Goal: Task Accomplishment & Management: Manage account settings

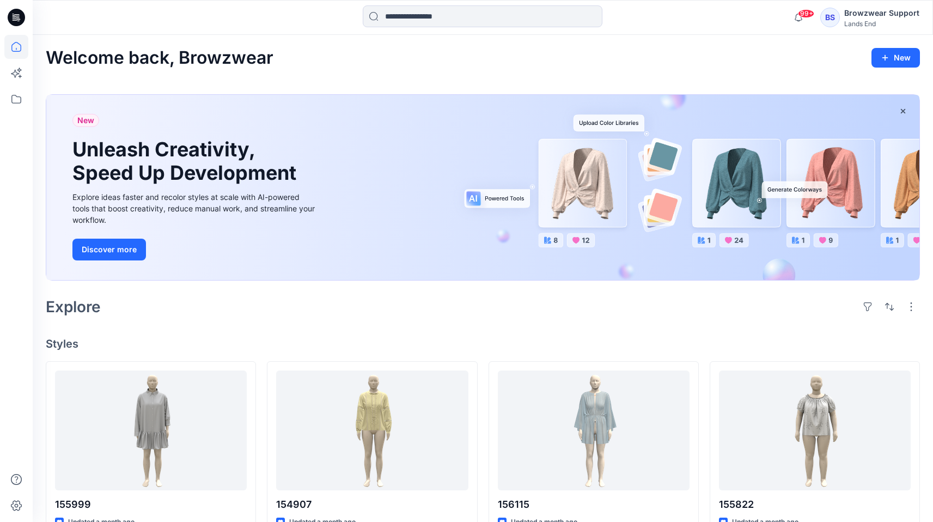
click at [863, 14] on div "Browzwear Support" at bounding box center [882, 13] width 75 height 13
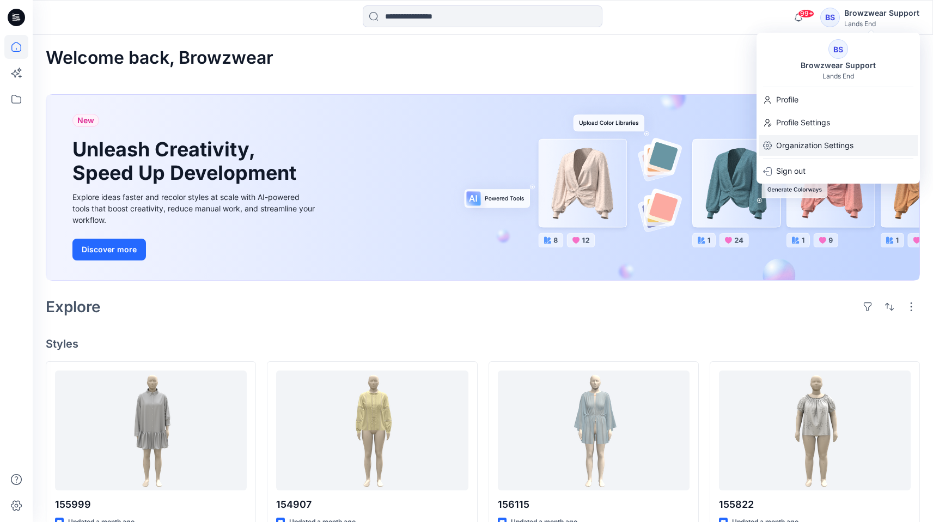
click at [817, 140] on p "Organization Settings" at bounding box center [814, 145] width 77 height 21
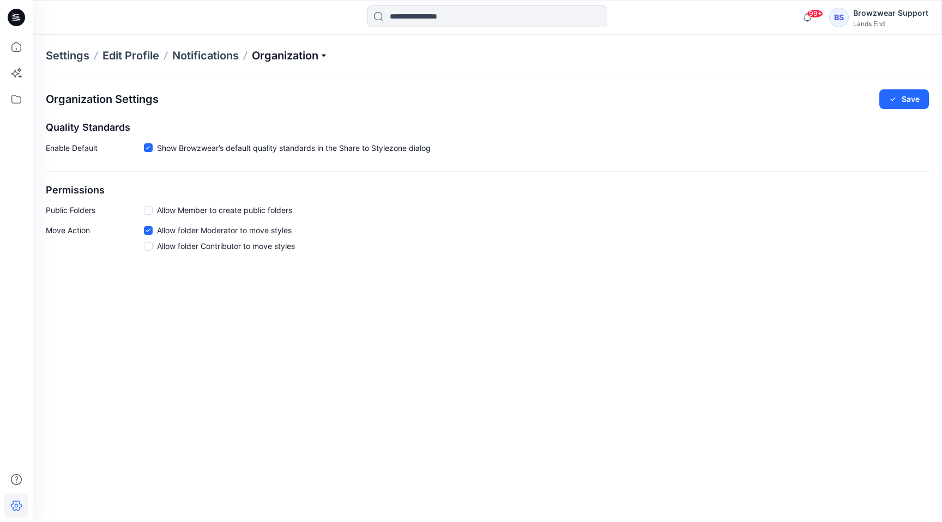
click at [326, 52] on p "Organization" at bounding box center [290, 55] width 76 height 15
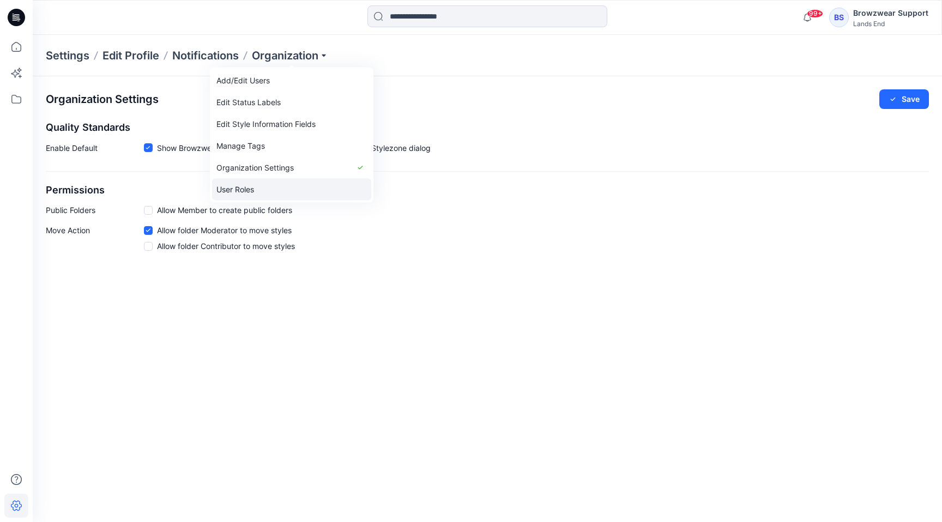
click at [247, 186] on link "User Roles" at bounding box center [291, 190] width 159 height 22
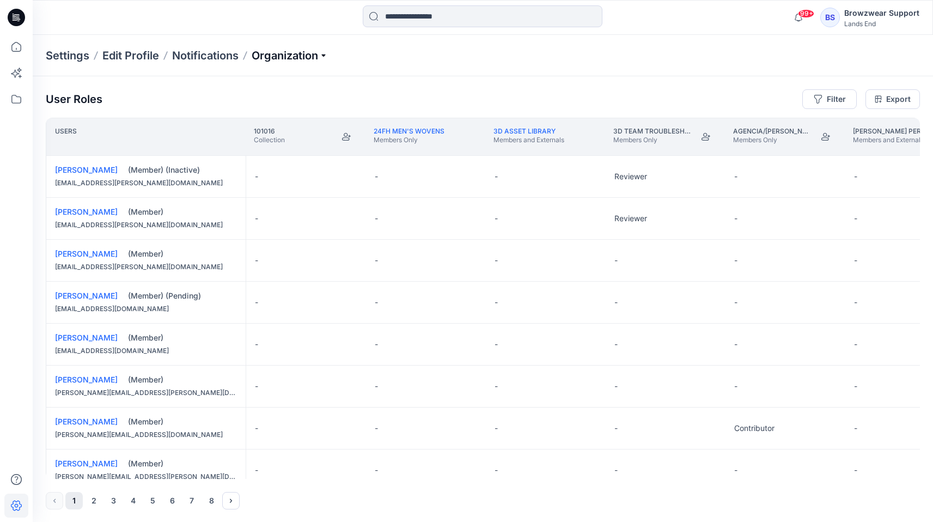
click at [308, 50] on p "Organization" at bounding box center [290, 55] width 76 height 15
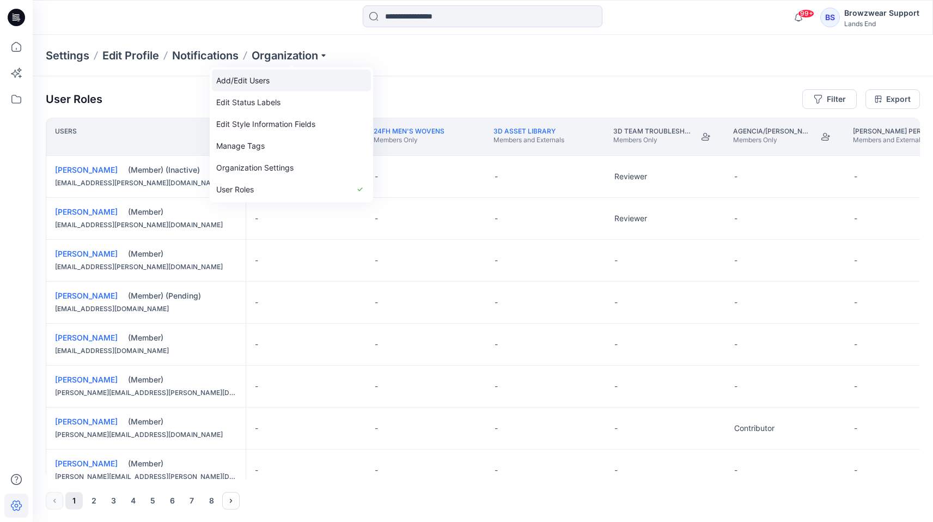
click at [290, 75] on link "Add/Edit Users" at bounding box center [291, 81] width 159 height 22
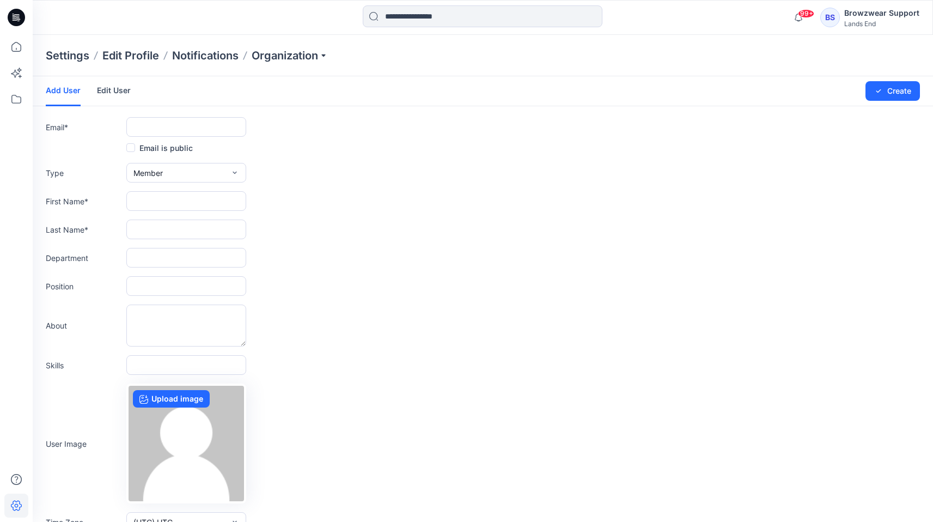
click at [107, 87] on link "Edit User" at bounding box center [114, 90] width 34 height 28
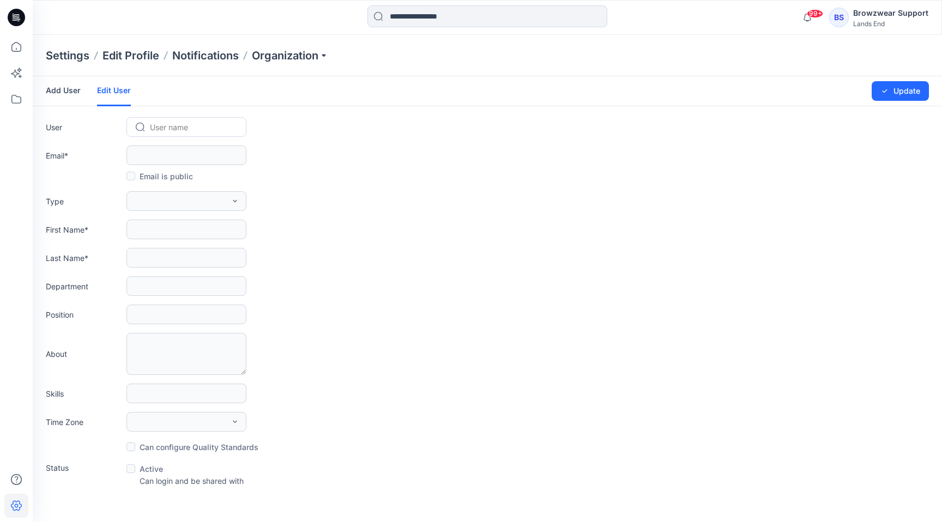
click at [160, 128] on div at bounding box center [193, 127] width 86 height 14
type input "***"
type input "****"
click at [325, 166] on form "Add User Edit User Changes Saved Update User Use Up and Down to choose options,…" at bounding box center [487, 281] width 909 height 410
